Goal: Task Accomplishment & Management: Complete application form

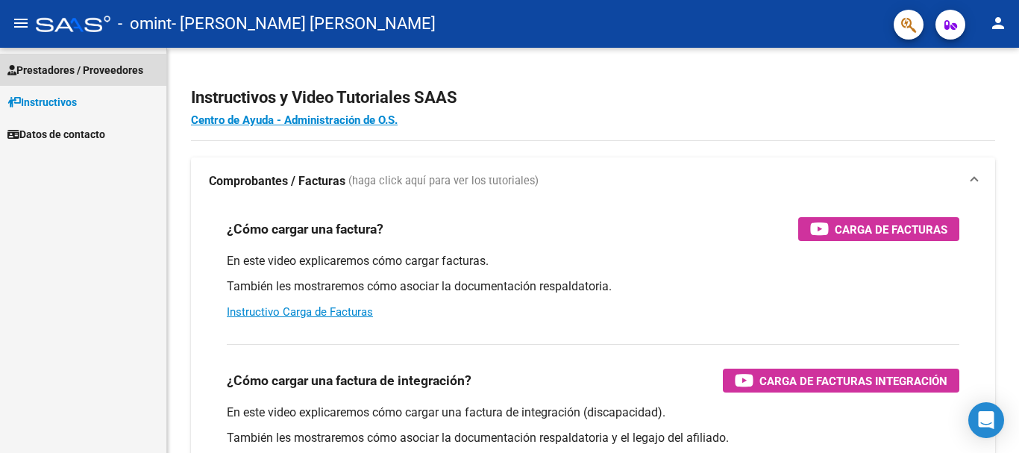
click at [41, 62] on span "Prestadores / Proveedores" at bounding box center [75, 70] width 136 height 16
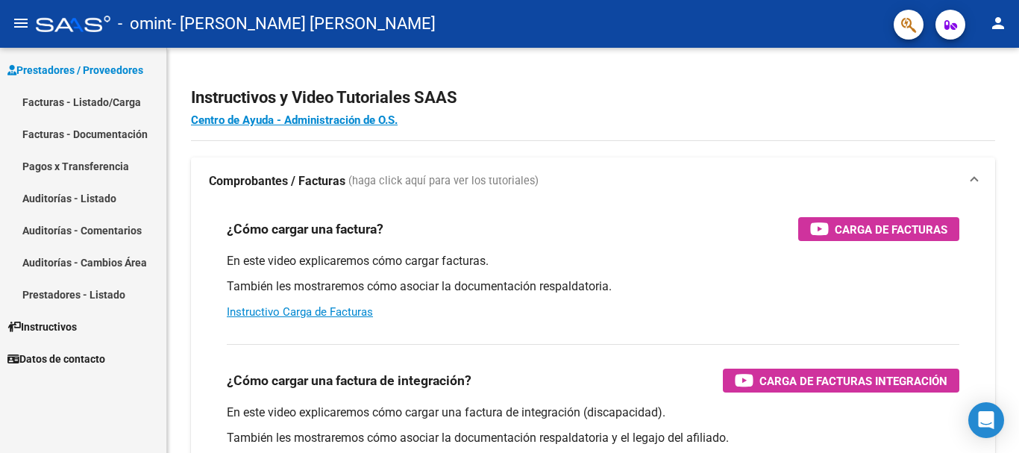
click at [53, 90] on link "Facturas - Listado/Carga" at bounding box center [83, 102] width 166 height 32
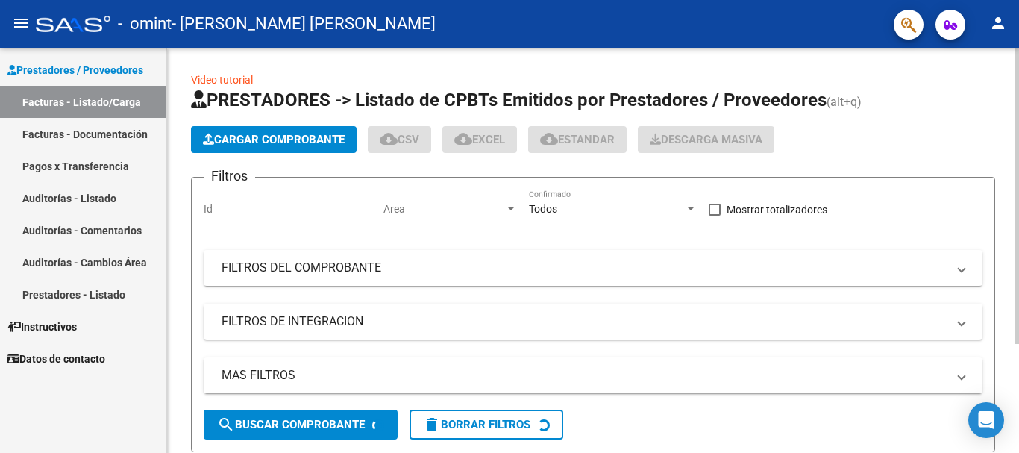
click at [228, 143] on span "Cargar Comprobante" at bounding box center [274, 139] width 142 height 13
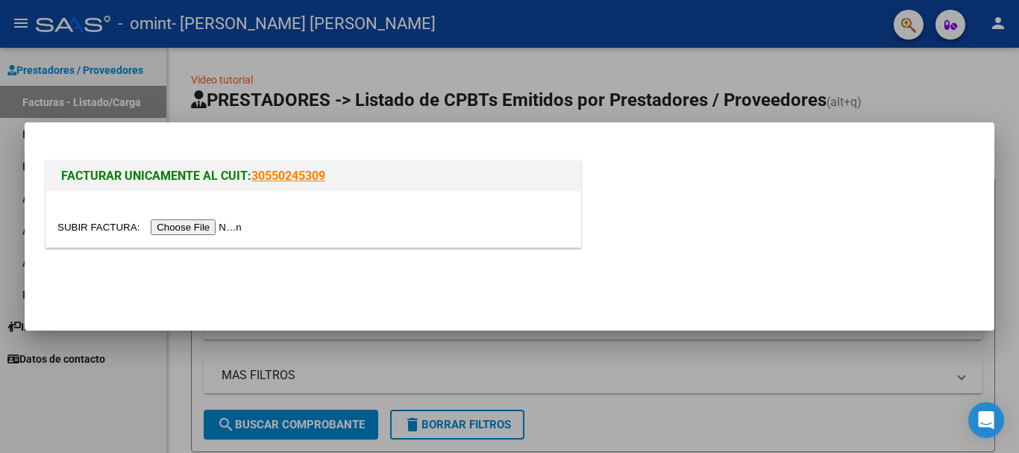
click at [220, 230] on input "file" at bounding box center [151, 227] width 189 height 16
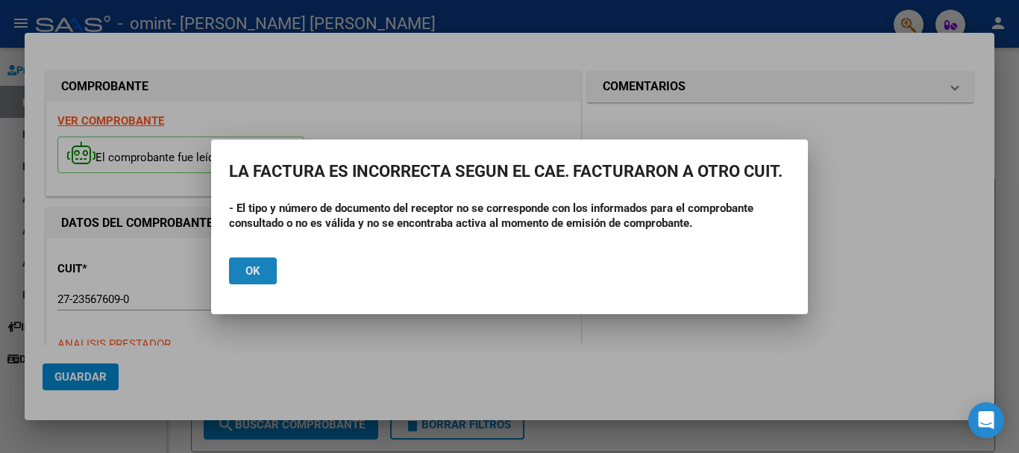
click at [268, 277] on button "Ok" at bounding box center [253, 270] width 48 height 27
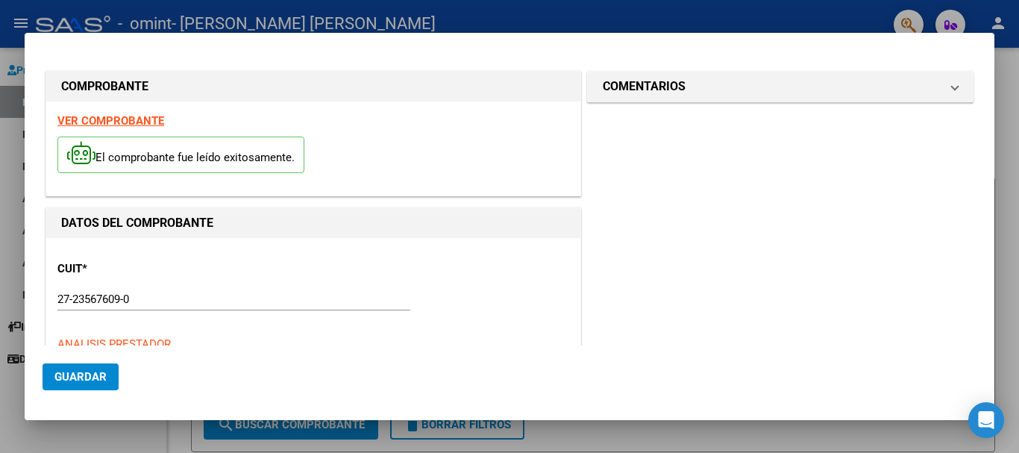
click at [122, 287] on div "CUIT * 27-23567609-0 Ingresar CUIT ANALISIS PRESTADOR" at bounding box center [313, 301] width 512 height 104
click at [131, 270] on p "CUIT *" at bounding box center [134, 268] width 154 height 17
click at [63, 433] on div at bounding box center [509, 226] width 1019 height 453
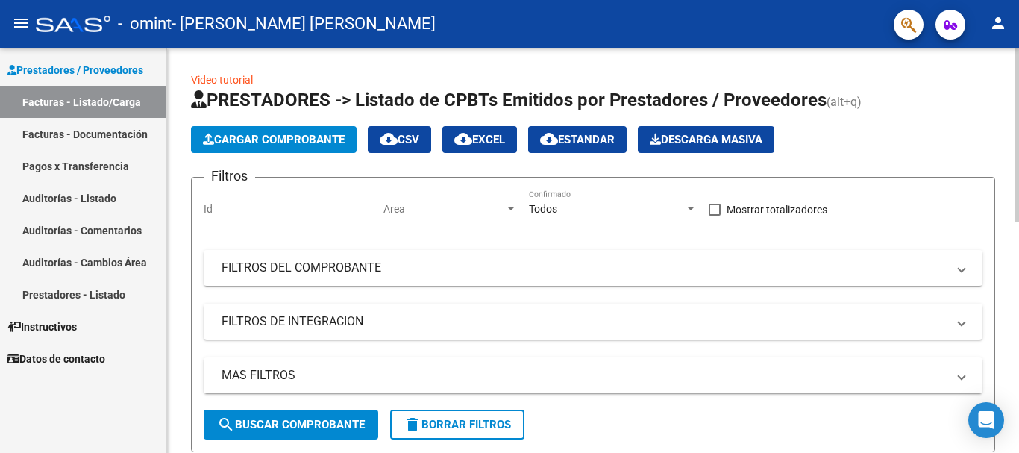
click at [243, 134] on span "Cargar Comprobante" at bounding box center [274, 139] width 142 height 13
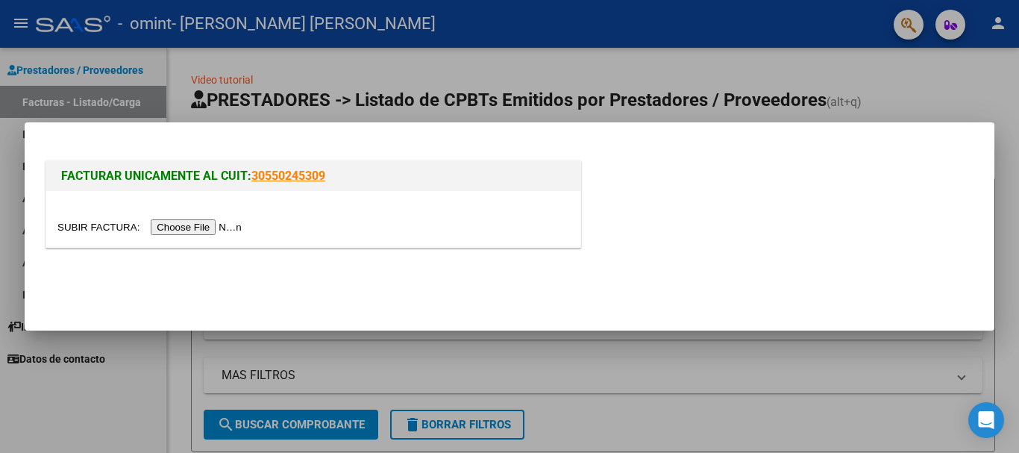
click at [216, 224] on input "file" at bounding box center [151, 227] width 189 height 16
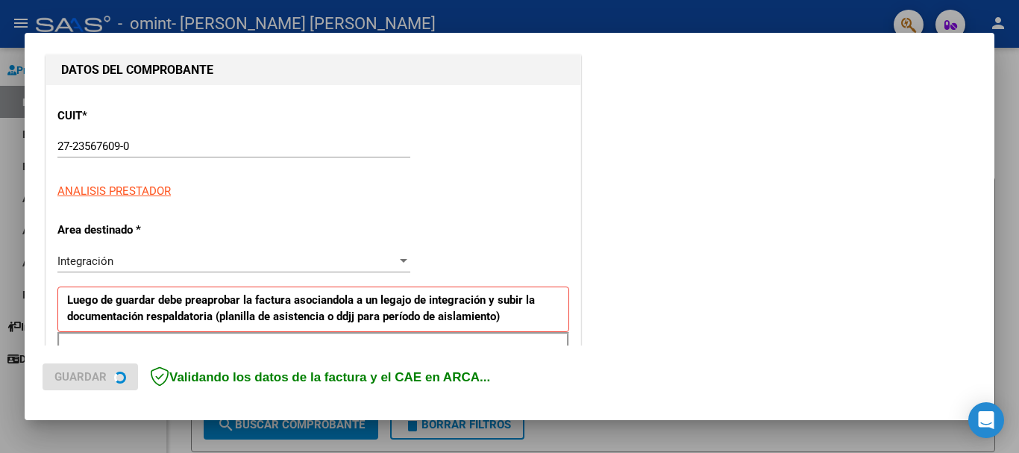
scroll to position [298, 0]
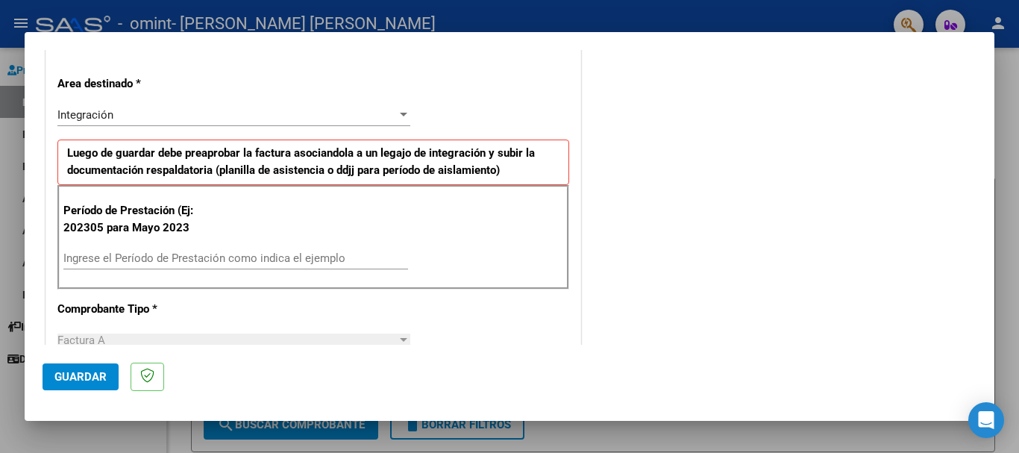
click at [212, 264] on div "Ingrese el Período de Prestación como indica el ejemplo" at bounding box center [235, 258] width 345 height 22
type input "202507"
click at [95, 372] on span "Guardar" at bounding box center [80, 376] width 52 height 13
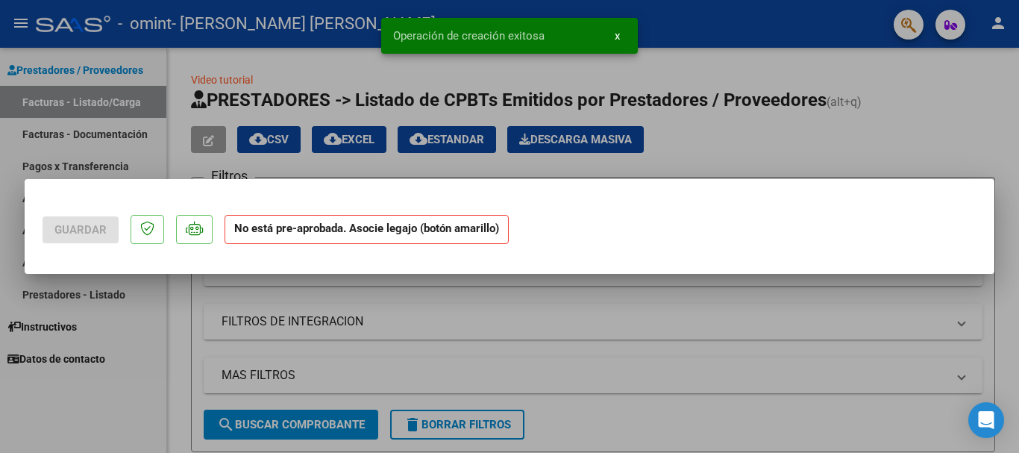
scroll to position [0, 0]
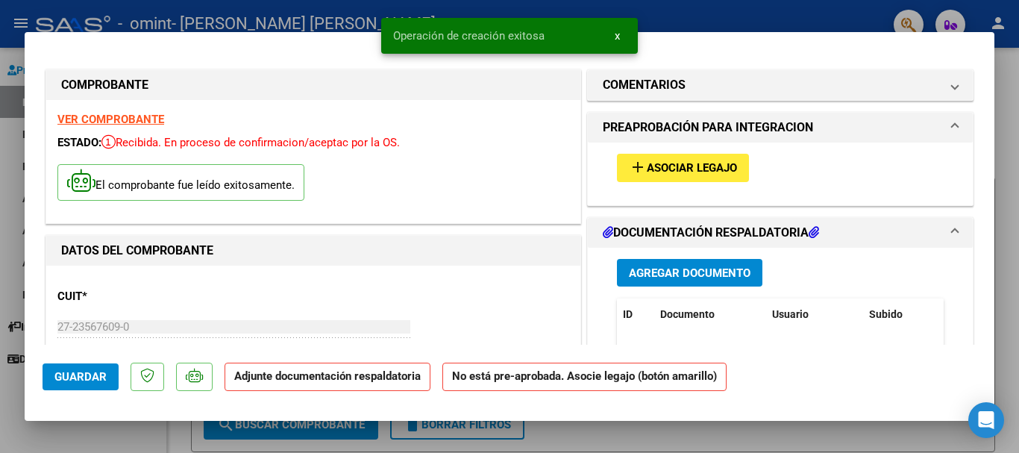
click at [652, 169] on span "Asociar Legajo" at bounding box center [692, 168] width 90 height 13
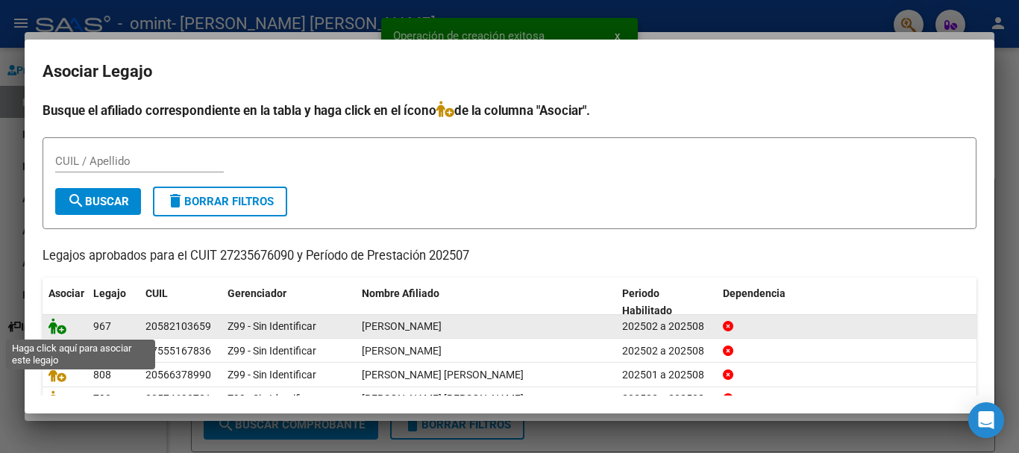
click at [60, 329] on icon at bounding box center [58, 326] width 18 height 16
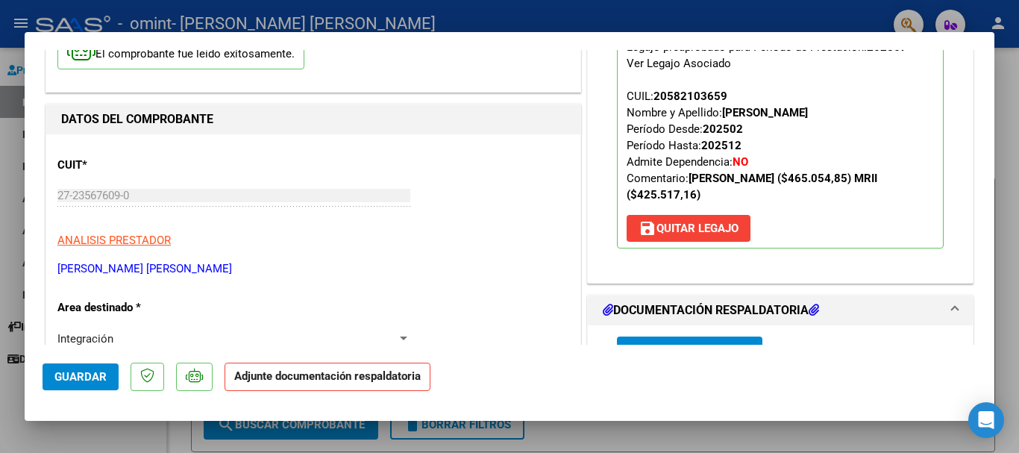
scroll to position [224, 0]
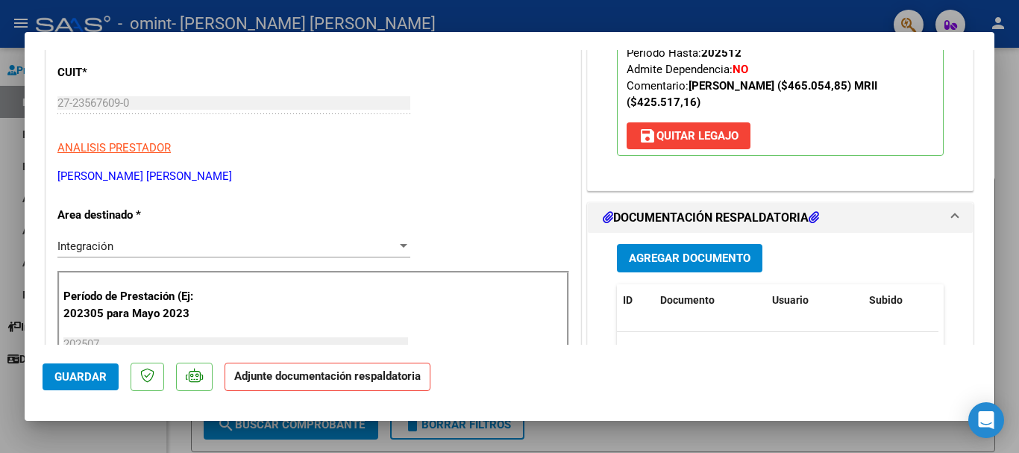
click at [644, 260] on span "Agregar Documento" at bounding box center [690, 258] width 122 height 13
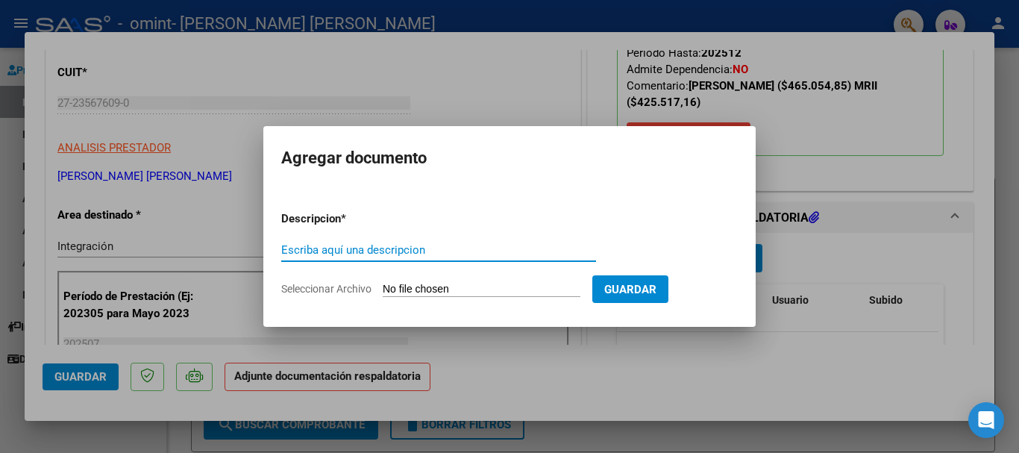
click at [468, 294] on input "Seleccionar Archivo" at bounding box center [482, 290] width 198 height 14
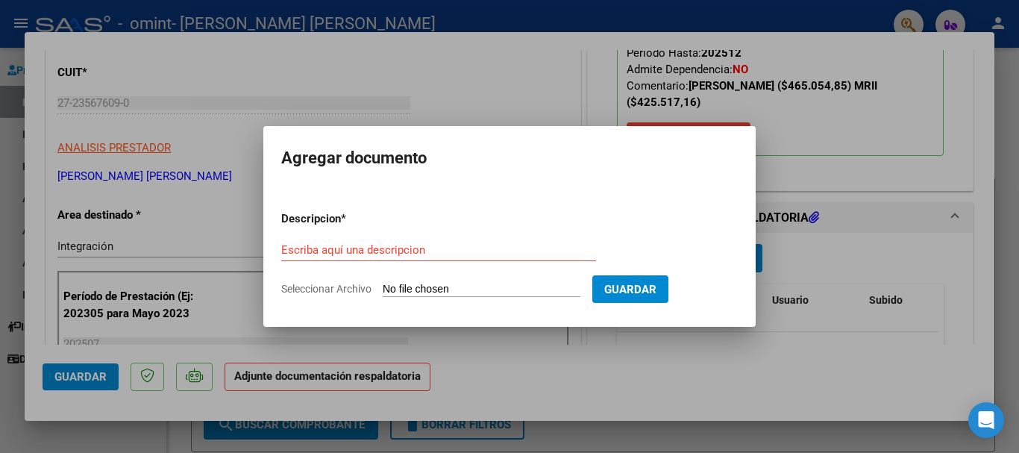
type input "C:\fakepath\ASIST SAIE [PERSON_NAME].pdf"
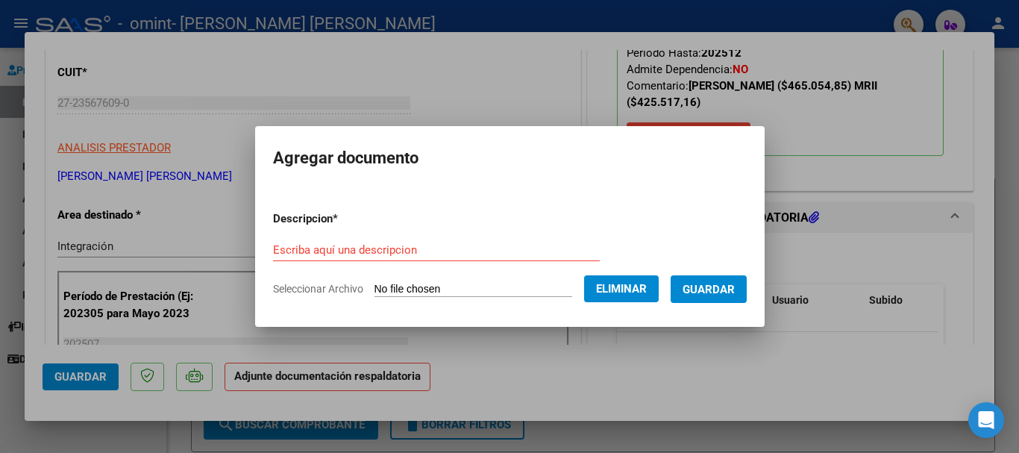
click at [386, 237] on form "Descripcion * Escriba aquí una descripcion Seleccionar Archivo Eliminar Guardar" at bounding box center [510, 253] width 474 height 109
click at [378, 246] on input "Escriba aquí una descripcion" at bounding box center [436, 249] width 327 height 13
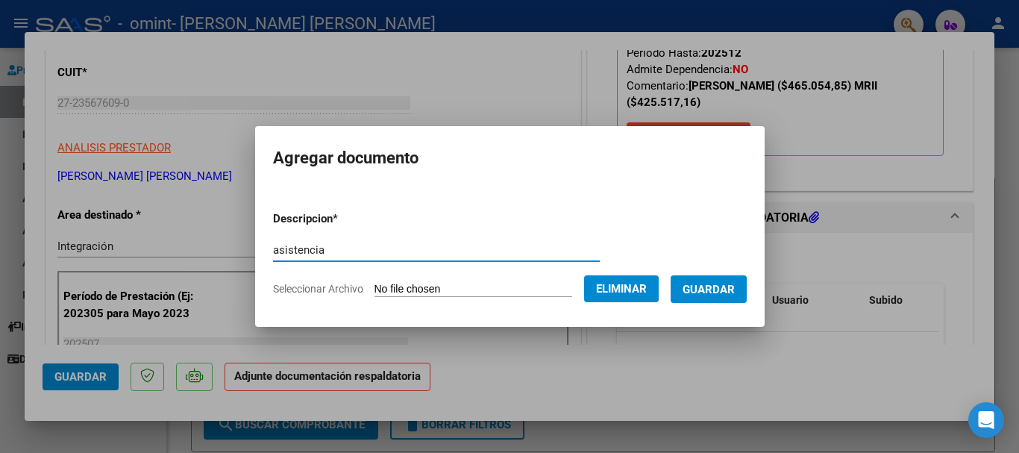
type input "asistencia"
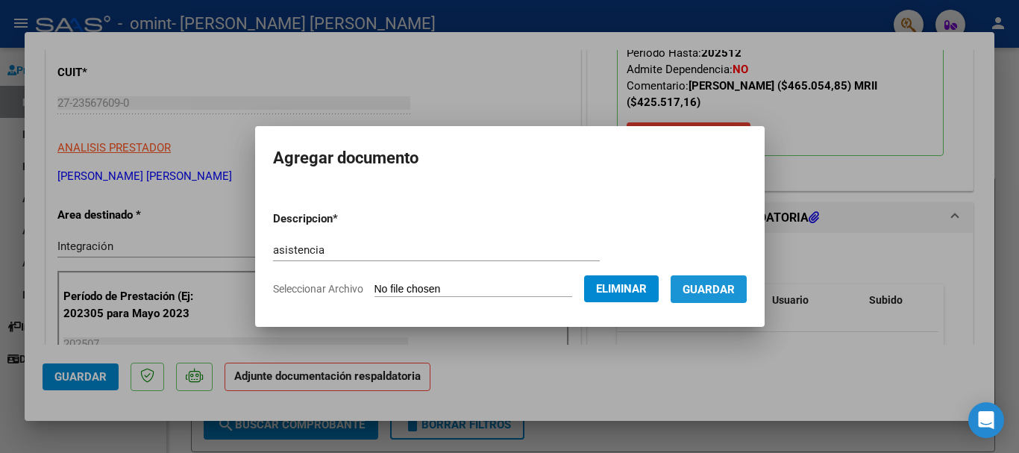
click at [704, 284] on span "Guardar" at bounding box center [709, 289] width 52 height 13
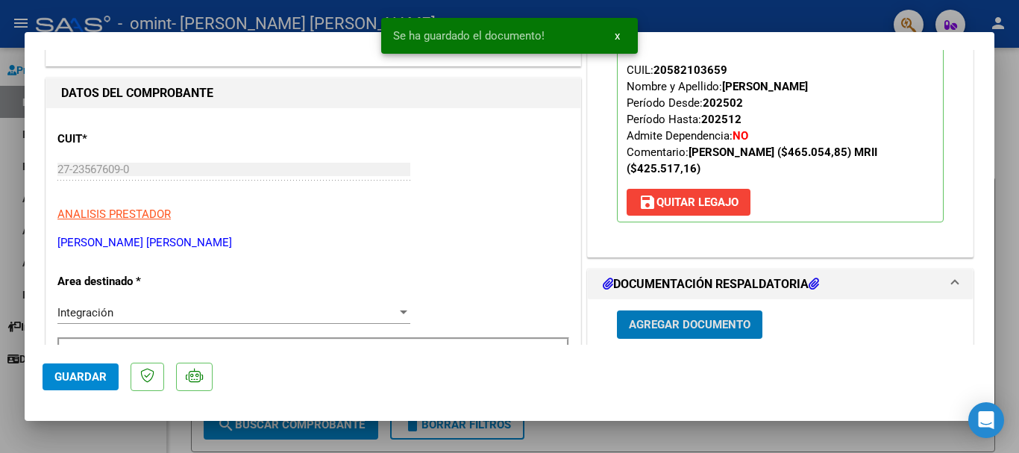
scroll to position [149, 0]
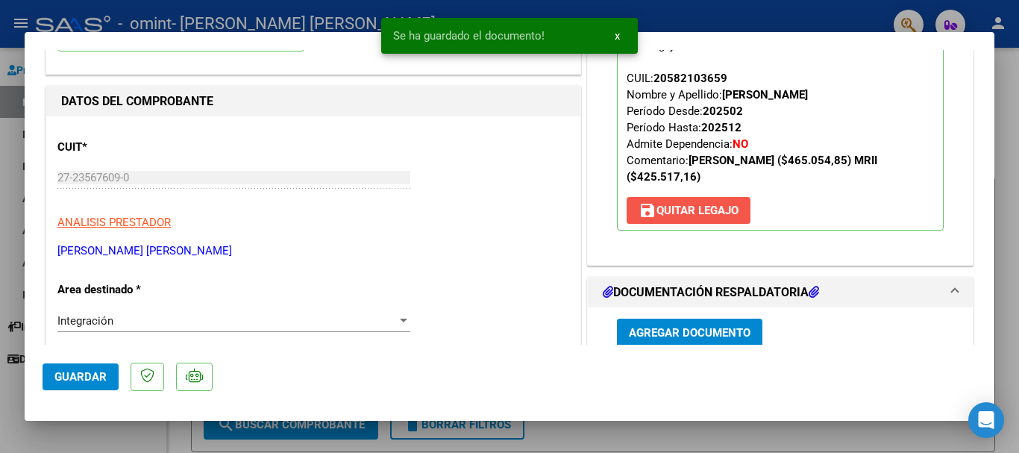
click at [665, 208] on span "save [PERSON_NAME]" at bounding box center [689, 210] width 100 height 13
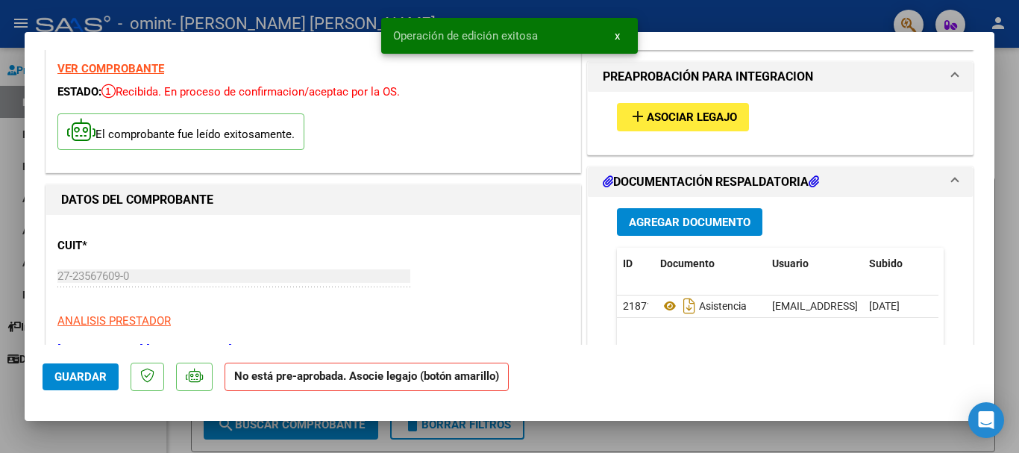
scroll to position [0, 0]
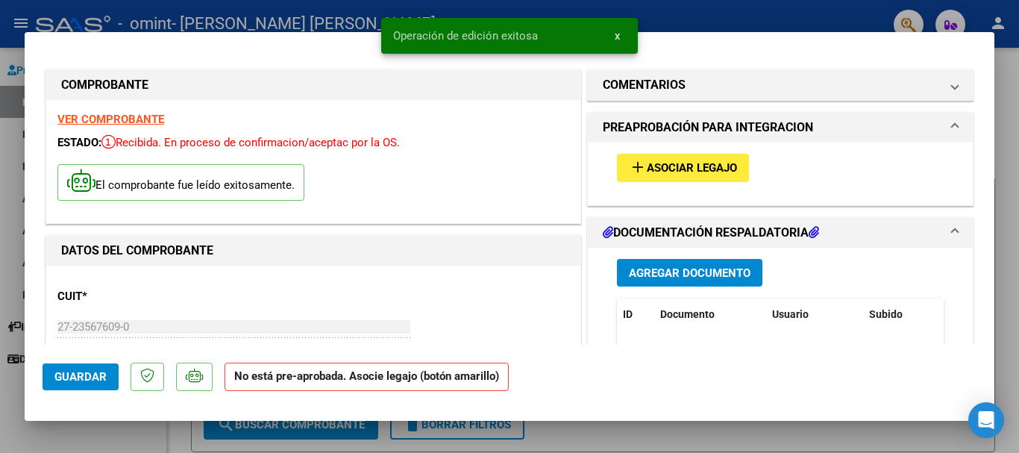
click at [655, 164] on span "Asociar Legajo" at bounding box center [692, 168] width 90 height 13
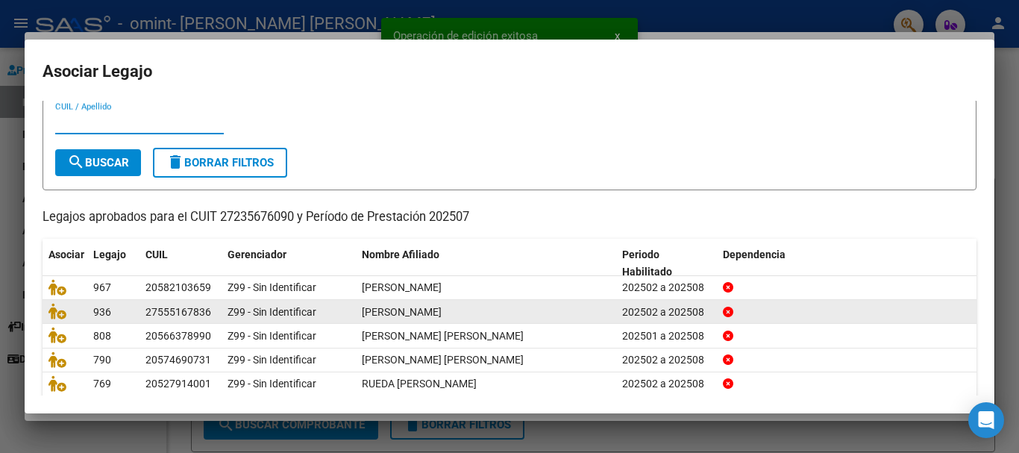
scroll to position [75, 0]
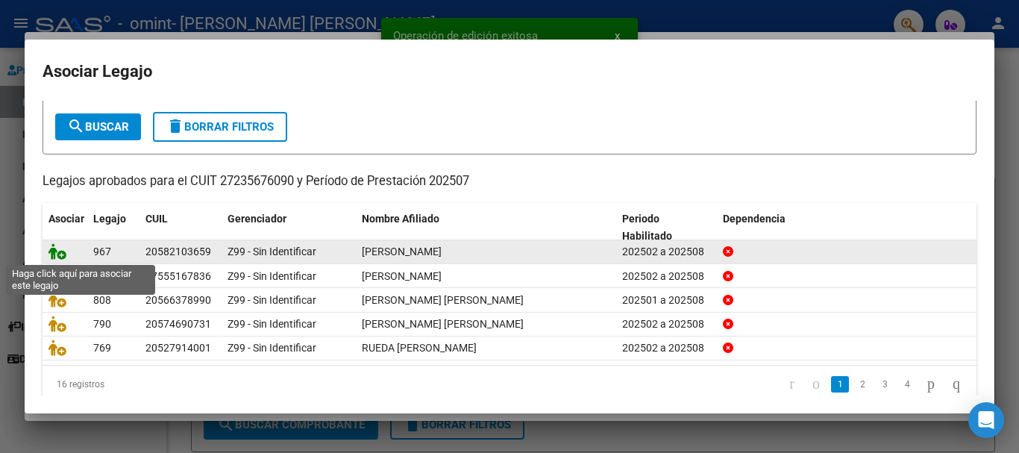
click at [63, 253] on icon at bounding box center [58, 251] width 18 height 16
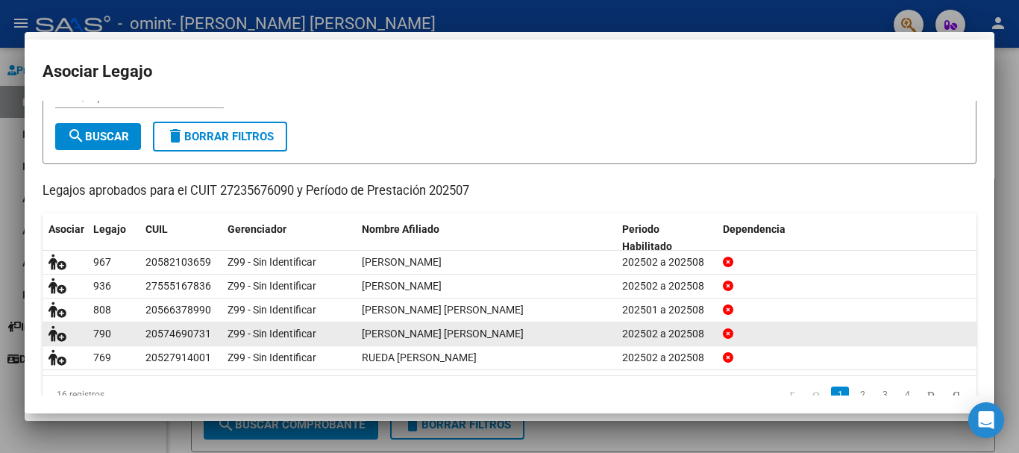
scroll to position [0, 0]
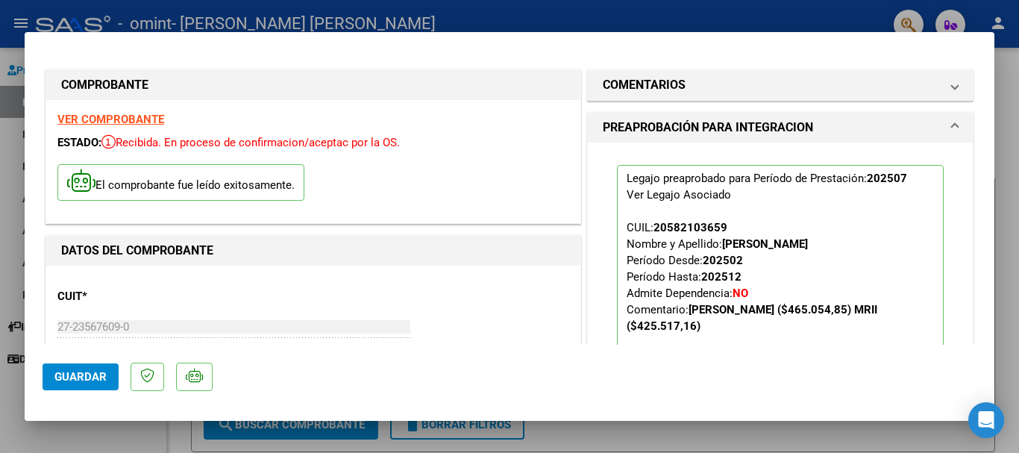
drag, startPoint x: 78, startPoint y: 371, endPoint x: 102, endPoint y: 335, distance: 43.0
click at [79, 371] on span "Guardar" at bounding box center [80, 376] width 52 height 13
click at [95, 378] on span "Guardar" at bounding box center [80, 376] width 52 height 13
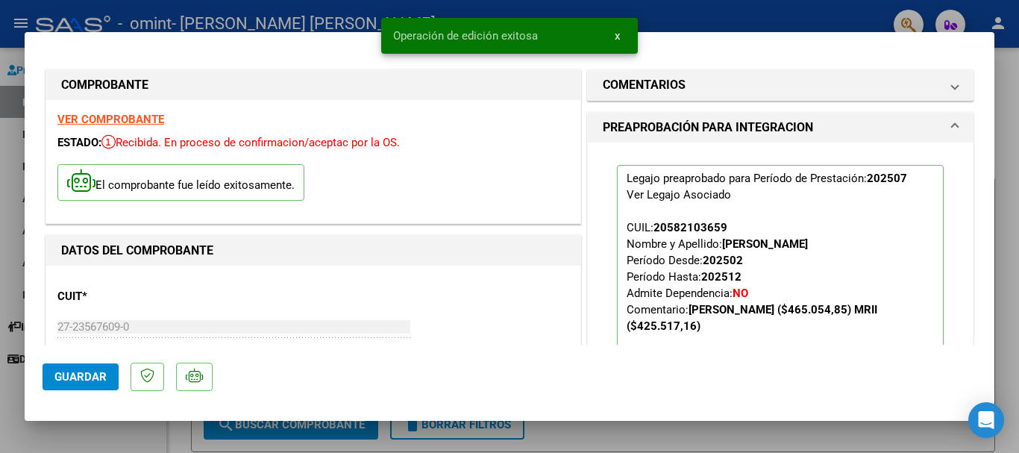
drag, startPoint x: 98, startPoint y: 425, endPoint x: 112, endPoint y: 378, distance: 48.9
click at [99, 425] on div at bounding box center [509, 226] width 1019 height 453
type input "$ 0,00"
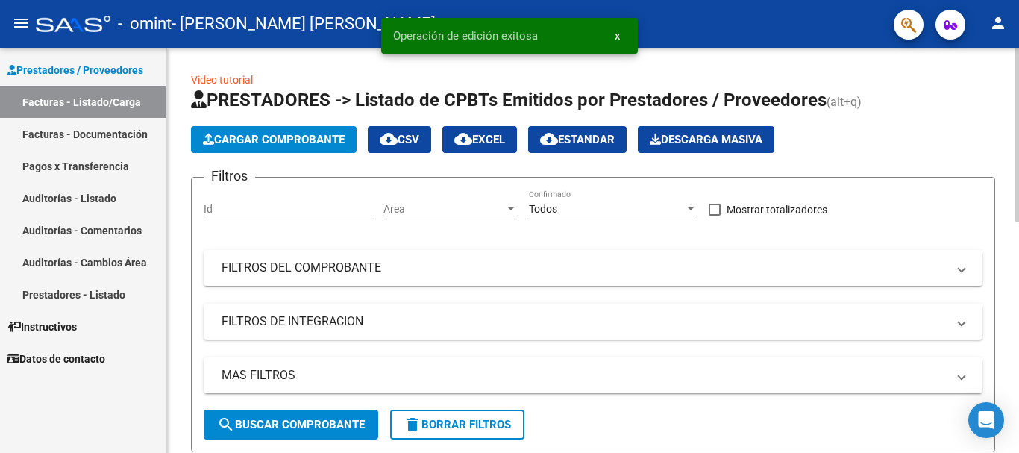
click at [242, 134] on span "Cargar Comprobante" at bounding box center [274, 139] width 142 height 13
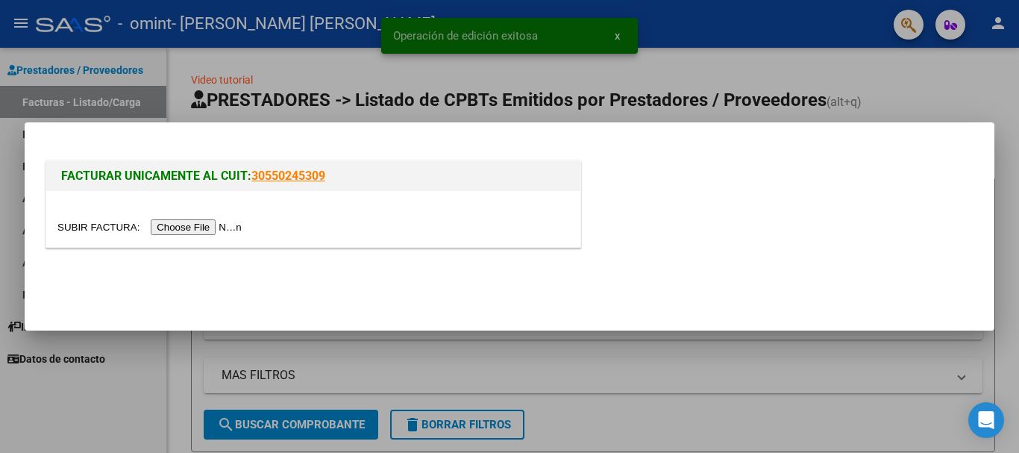
click at [219, 225] on input "file" at bounding box center [151, 227] width 189 height 16
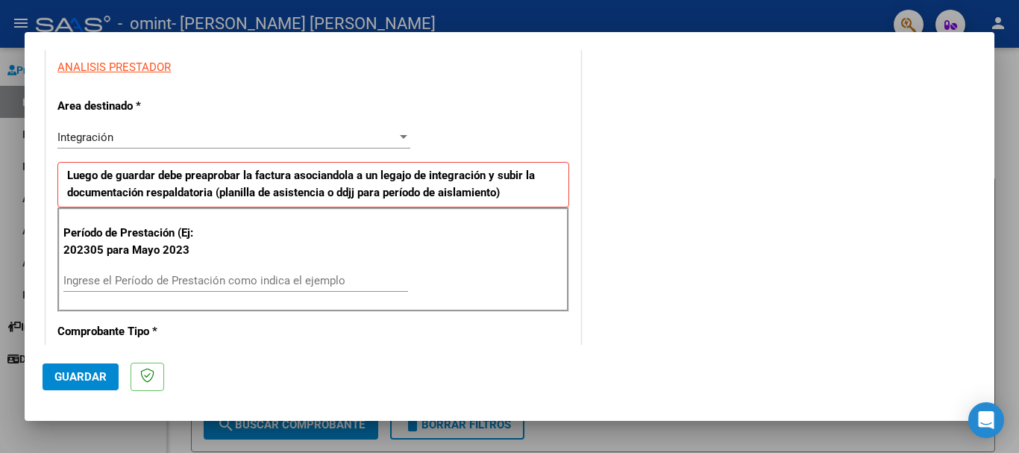
scroll to position [298, 0]
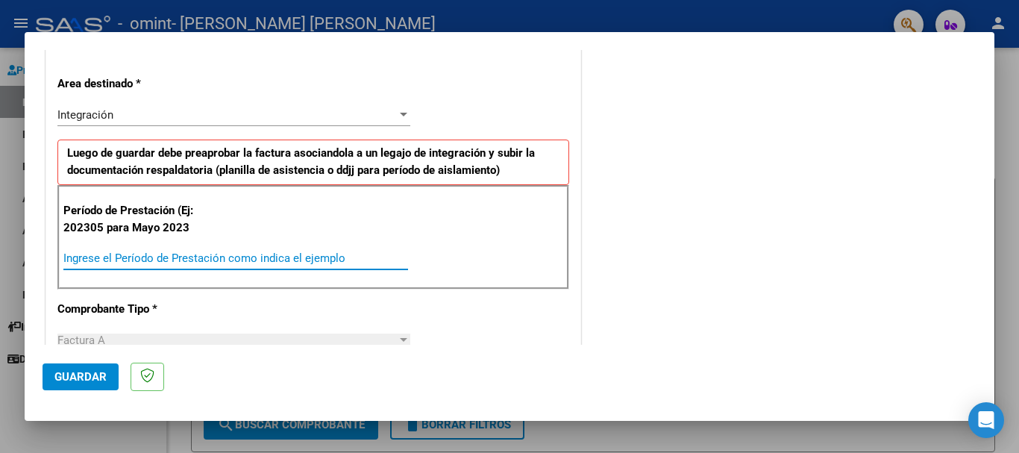
click at [235, 257] on input "Ingrese el Período de Prestación como indica el ejemplo" at bounding box center [235, 257] width 345 height 13
type input "202507"
click at [77, 372] on span "Guardar" at bounding box center [80, 376] width 52 height 13
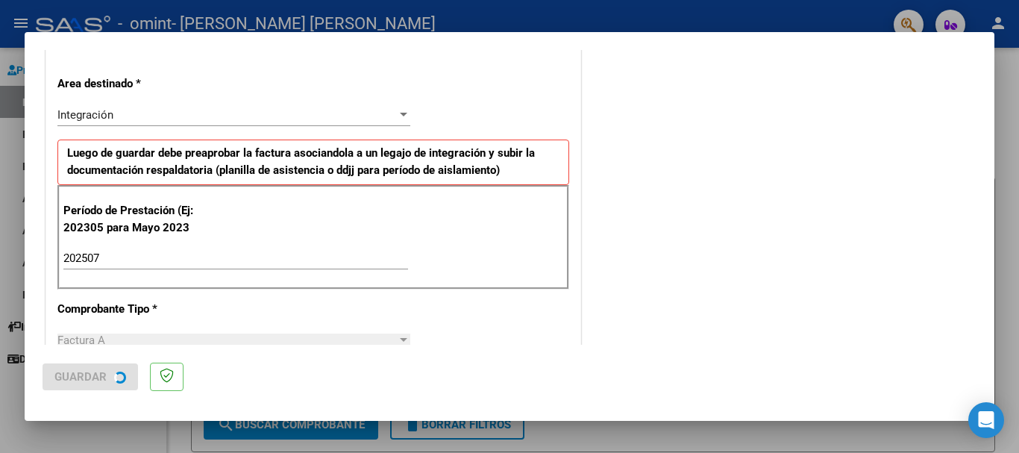
scroll to position [0, 0]
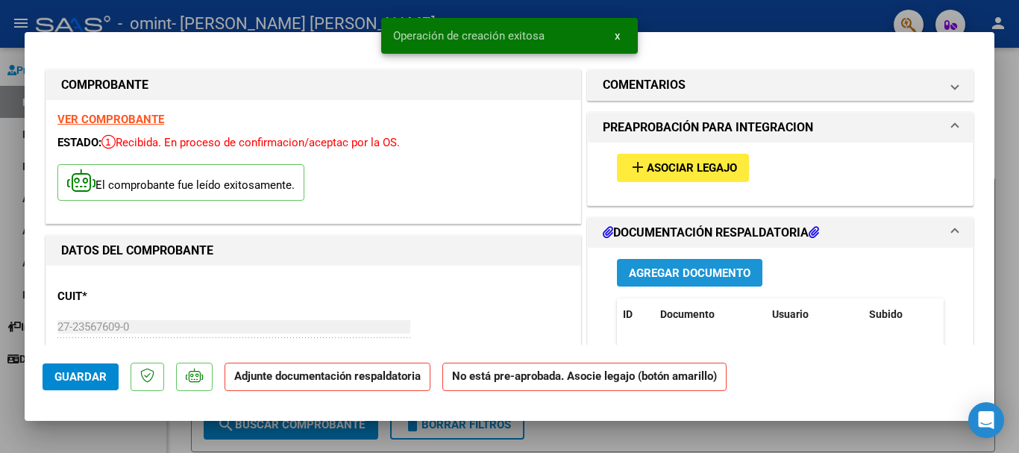
click at [661, 264] on button "Agregar Documento" at bounding box center [690, 273] width 146 height 28
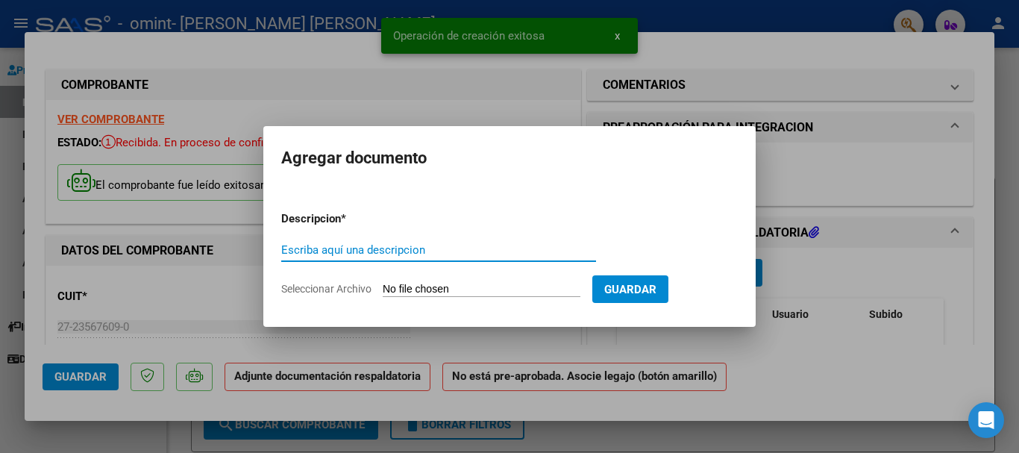
click at [494, 287] on input "Seleccionar Archivo" at bounding box center [482, 290] width 198 height 14
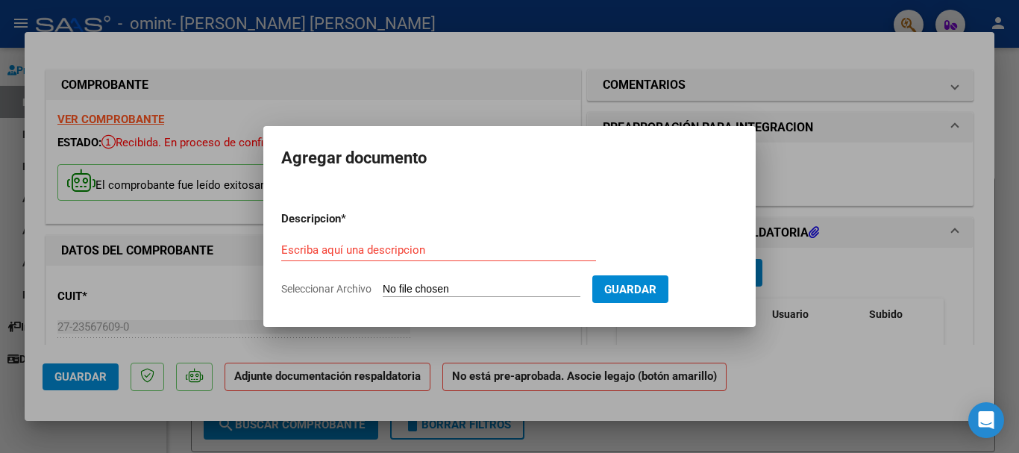
type input "C:\fakepath\ASIST SAIE [PERSON_NAME].pdf"
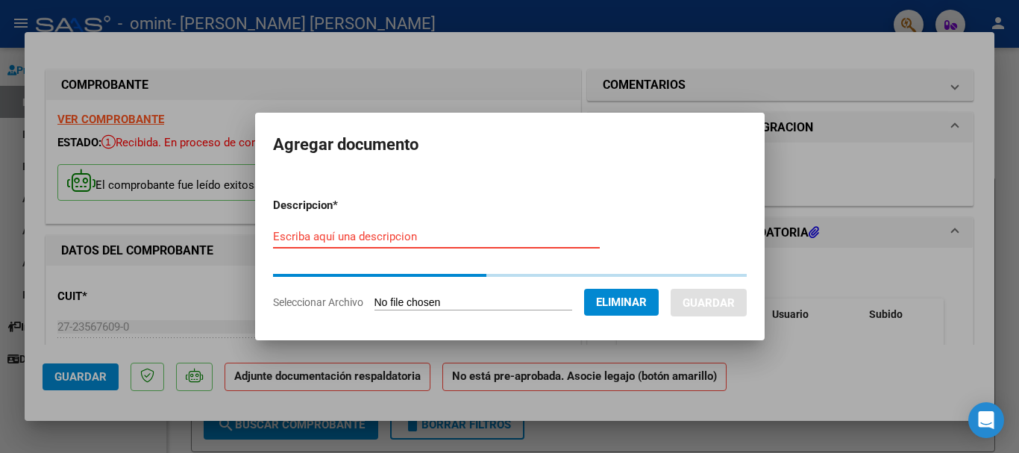
click at [401, 242] on input "Escriba aquí una descripcion" at bounding box center [436, 236] width 327 height 13
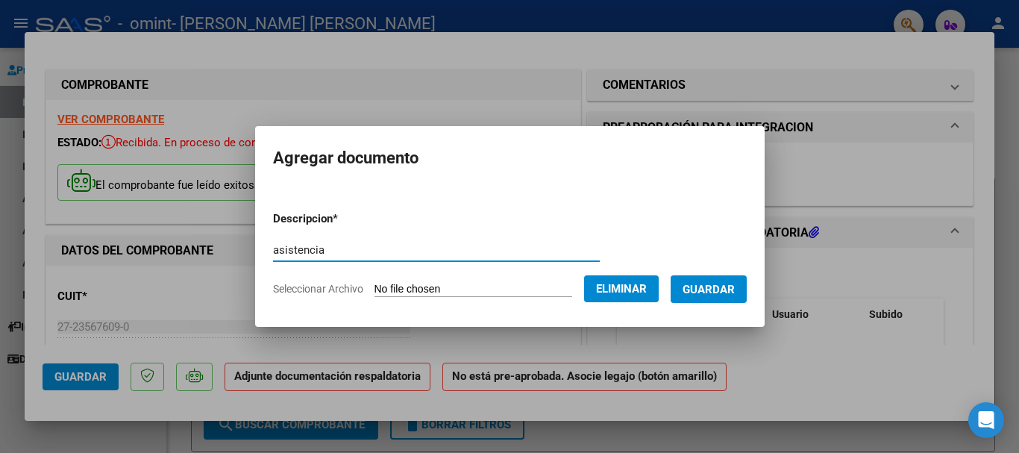
type input "asistencia"
click at [747, 293] on button "Guardar" at bounding box center [709, 289] width 76 height 28
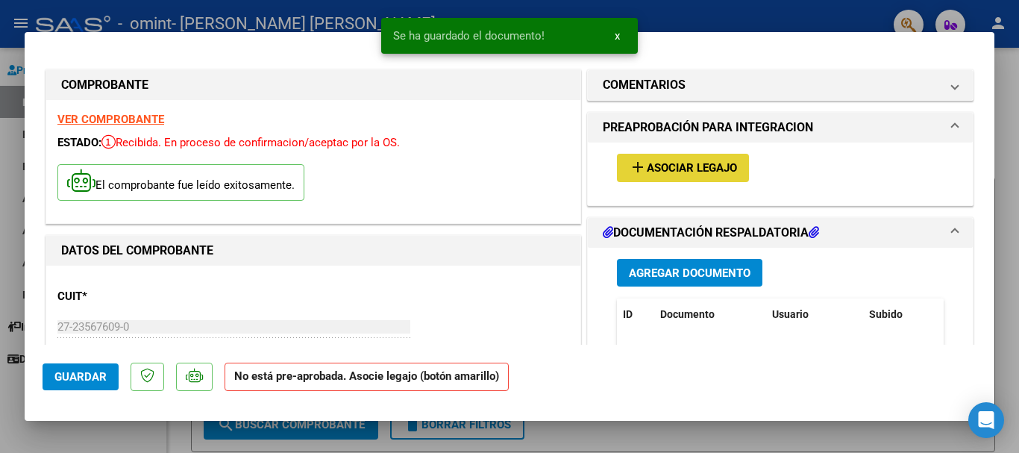
click at [647, 162] on span "Asociar Legajo" at bounding box center [692, 168] width 90 height 13
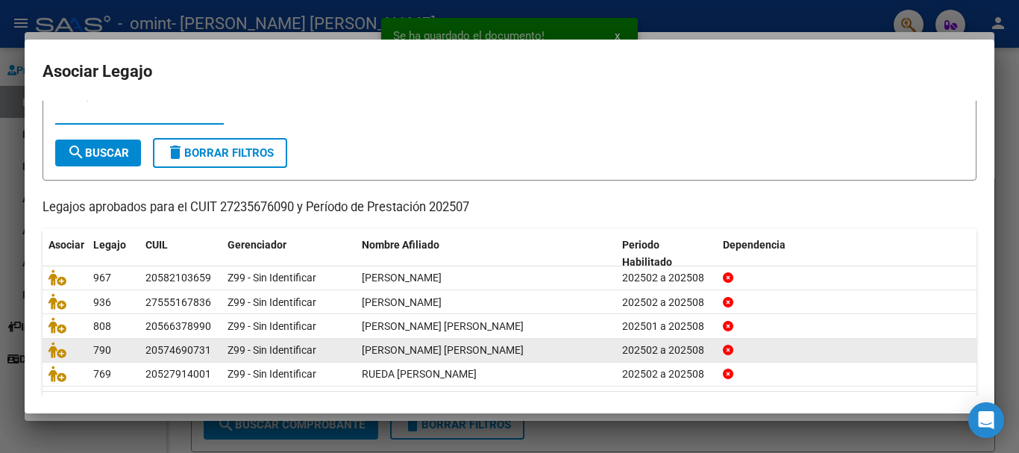
scroll to position [75, 0]
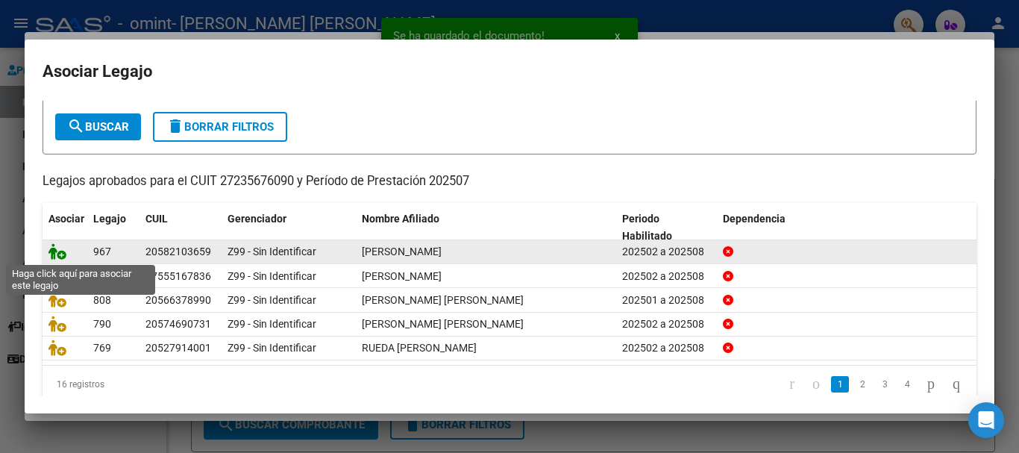
drag, startPoint x: 57, startPoint y: 252, endPoint x: 104, endPoint y: 271, distance: 49.9
click at [57, 253] on icon at bounding box center [58, 251] width 18 height 16
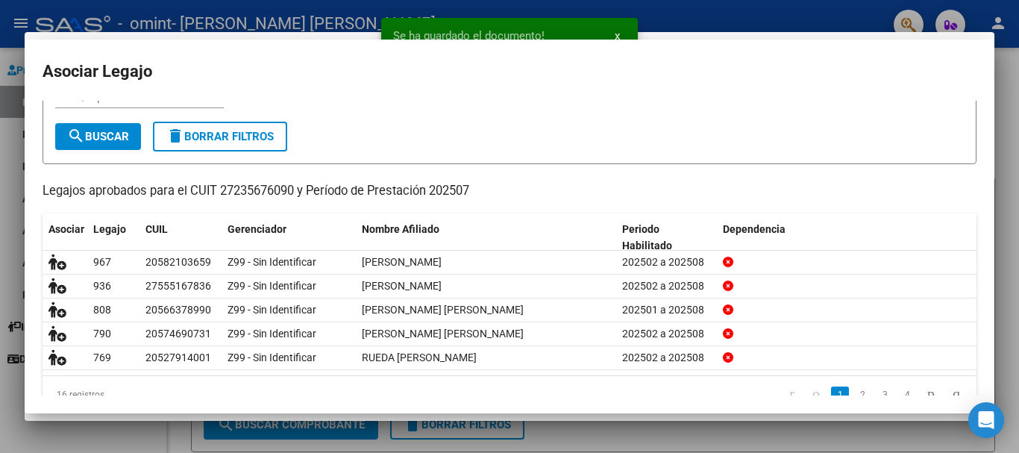
scroll to position [0, 0]
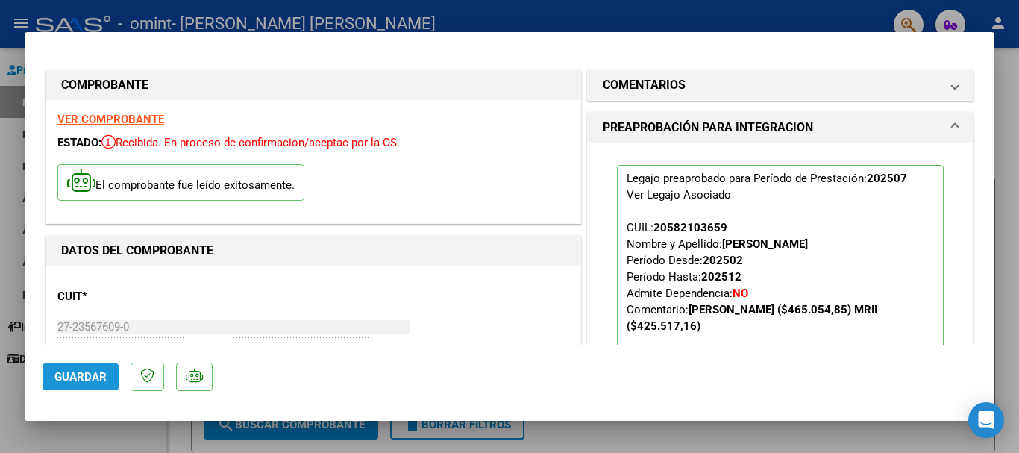
drag, startPoint x: 73, startPoint y: 367, endPoint x: 75, endPoint y: 353, distance: 14.4
click at [73, 369] on button "Guardar" at bounding box center [81, 376] width 76 height 27
